Goal: Information Seeking & Learning: Learn about a topic

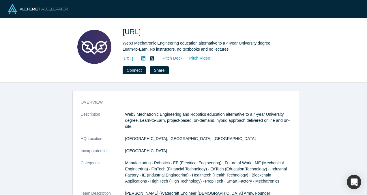
click at [125, 126] on p "Web3 Mechatronic Engineering and Robotics education alternative to a 4-year Uni…" at bounding box center [208, 120] width 166 height 18
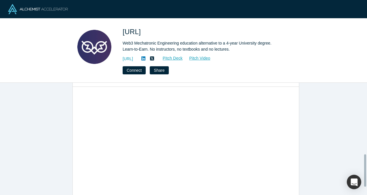
scroll to position [275, 0]
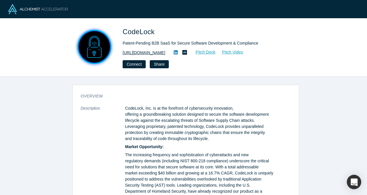
click at [154, 51] on link "[URL][DOMAIN_NAME]" at bounding box center [144, 53] width 43 height 6
